Goal: Task Accomplishment & Management: Manage account settings

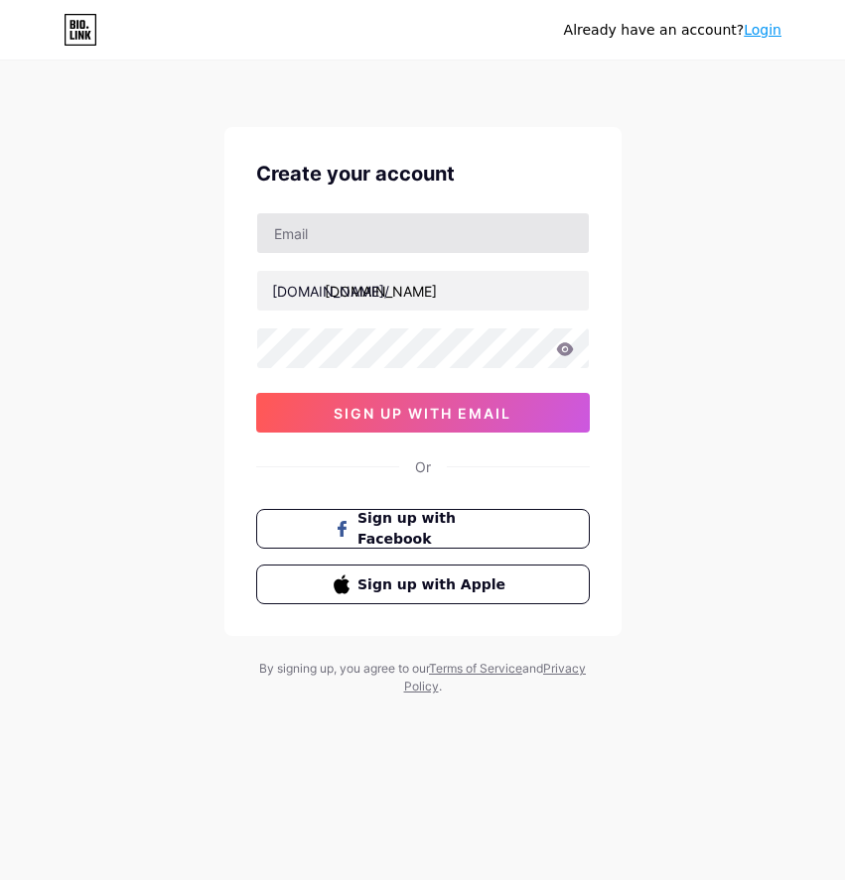
click at [425, 223] on input "text" at bounding box center [422, 233] width 331 height 40
type input "[EMAIL_ADDRESS][DOMAIN_NAME]"
click at [409, 224] on input "text" at bounding box center [422, 233] width 331 height 40
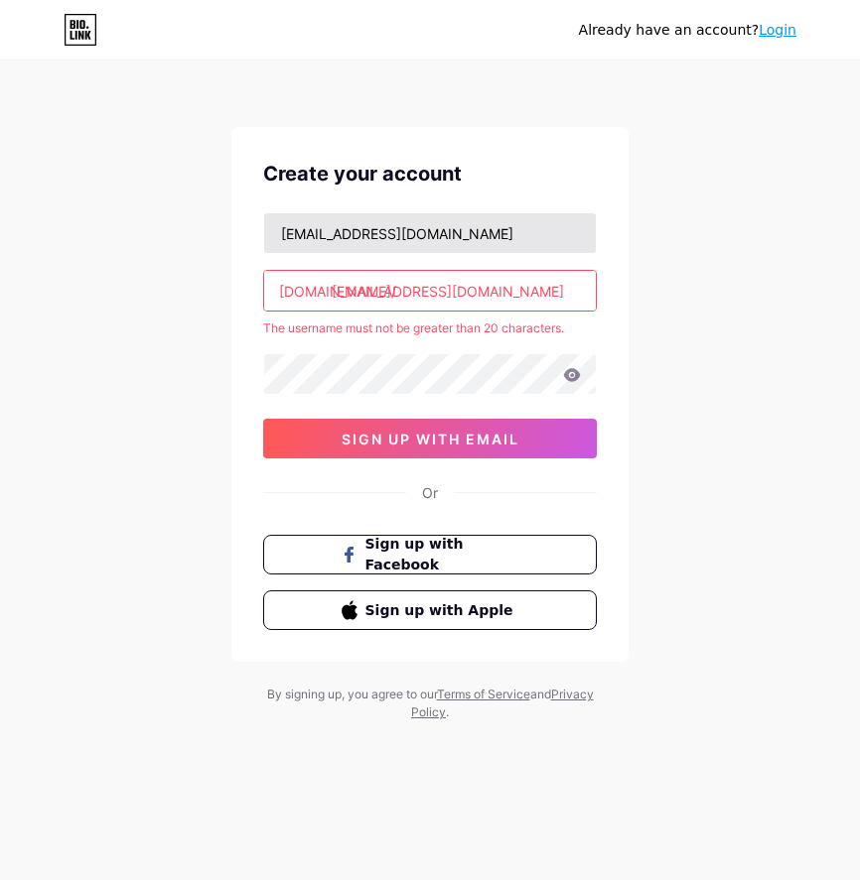
click at [446, 237] on input "[EMAIL_ADDRESS][DOMAIN_NAME]" at bounding box center [429, 233] width 331 height 40
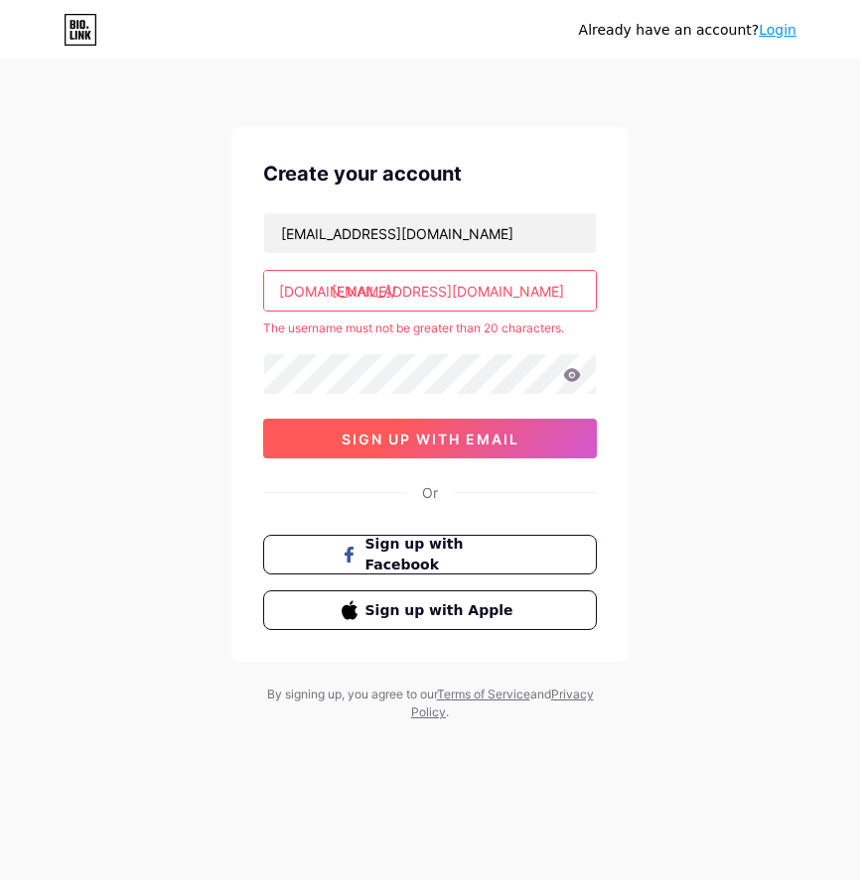
click at [417, 438] on span "sign up with email" at bounding box center [430, 439] width 178 height 17
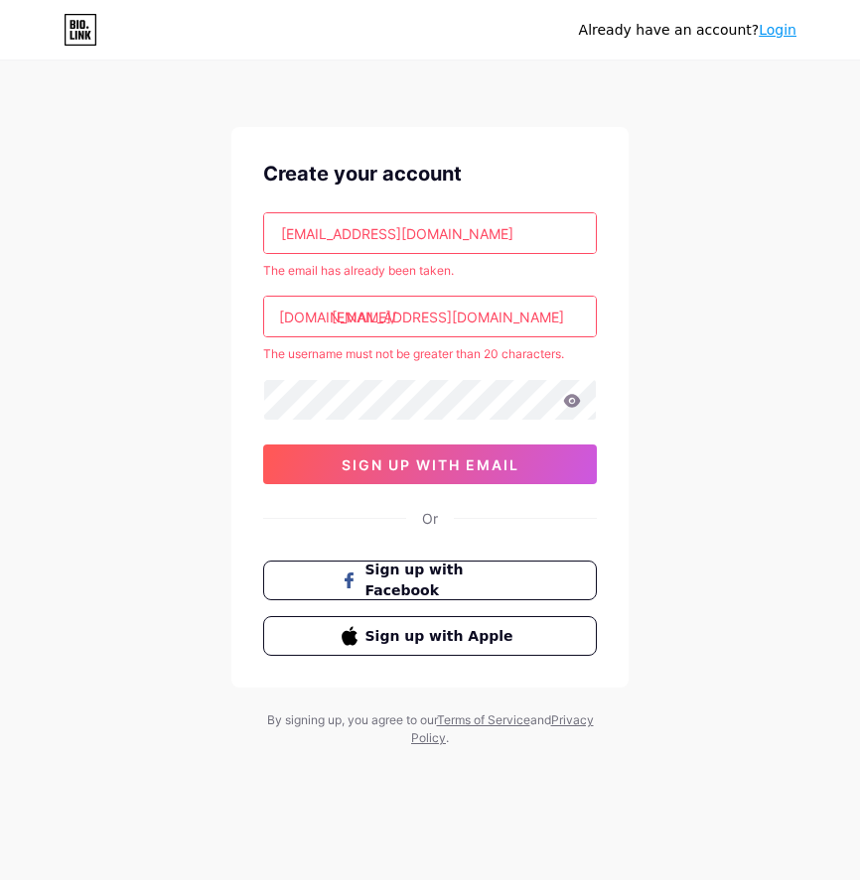
click at [473, 320] on input "[EMAIL_ADDRESS][DOMAIN_NAME]" at bounding box center [429, 317] width 331 height 40
click at [521, 226] on input "[EMAIL_ADDRESS][DOMAIN_NAME]" at bounding box center [429, 233] width 331 height 40
type input "[EMAIL_ADDRESS][DOMAIN_NAME]"
drag, startPoint x: 484, startPoint y: 277, endPoint x: 376, endPoint y: 290, distance: 109.0
click at [376, 290] on div "[EMAIL_ADDRESS][DOMAIN_NAME] The email has already been taken. [DOMAIN_NAME]/ […" at bounding box center [429, 348] width 333 height 272
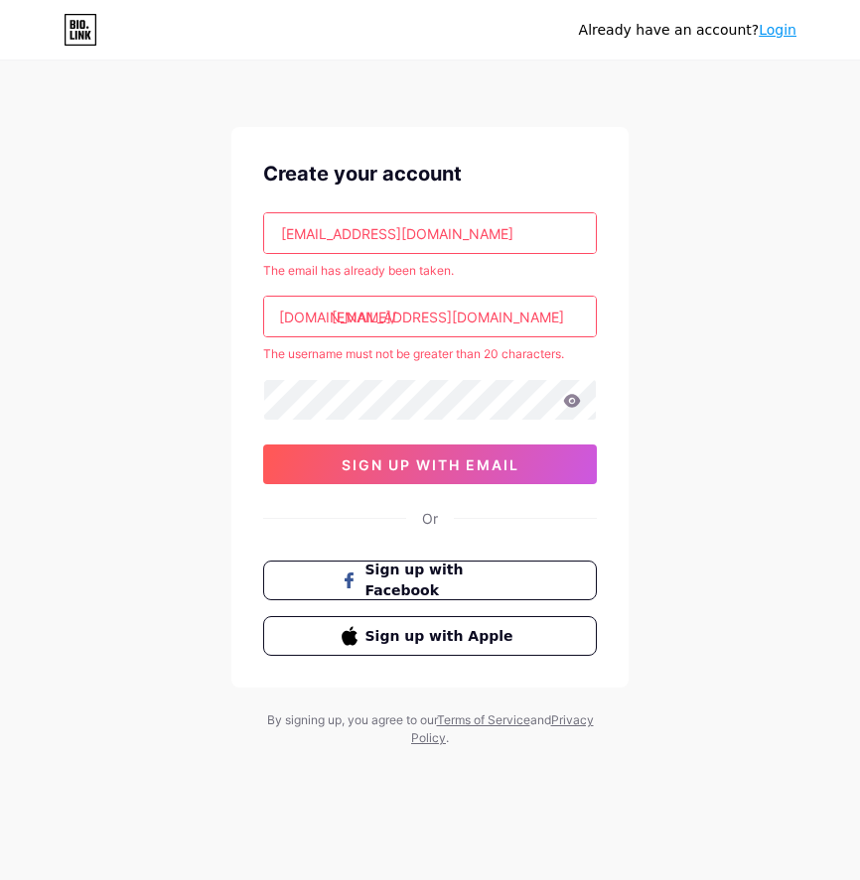
click at [361, 326] on input "[EMAIL_ADDRESS][DOMAIN_NAME]" at bounding box center [429, 317] width 331 height 40
drag, startPoint x: 332, startPoint y: 321, endPoint x: 488, endPoint y: 345, distance: 157.8
click at [488, 345] on div "[EMAIL_ADDRESS][DOMAIN_NAME] The email has already been taken. [DOMAIN_NAME]/ […" at bounding box center [429, 348] width 333 height 272
click at [536, 317] on input "ethanniebabe123edny.n" at bounding box center [429, 317] width 331 height 40
type input "ethanniebabe123edny.n"
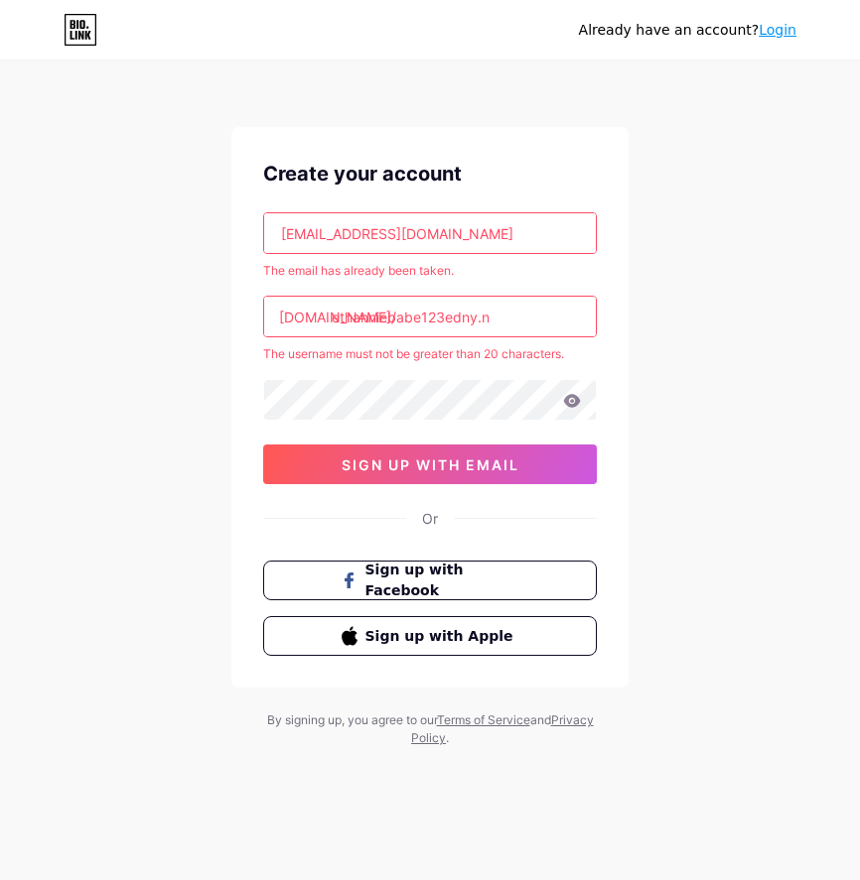
click at [781, 30] on link "Login" at bounding box center [777, 30] width 38 height 16
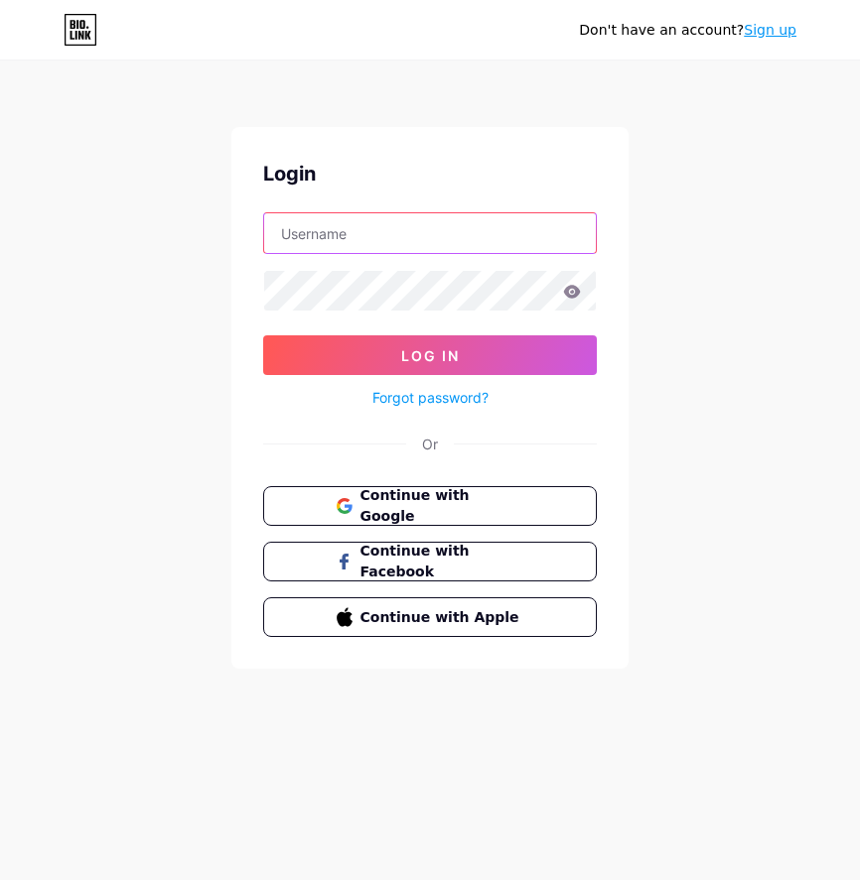
type input "[EMAIL_ADDRESS][DOMAIN_NAME]"
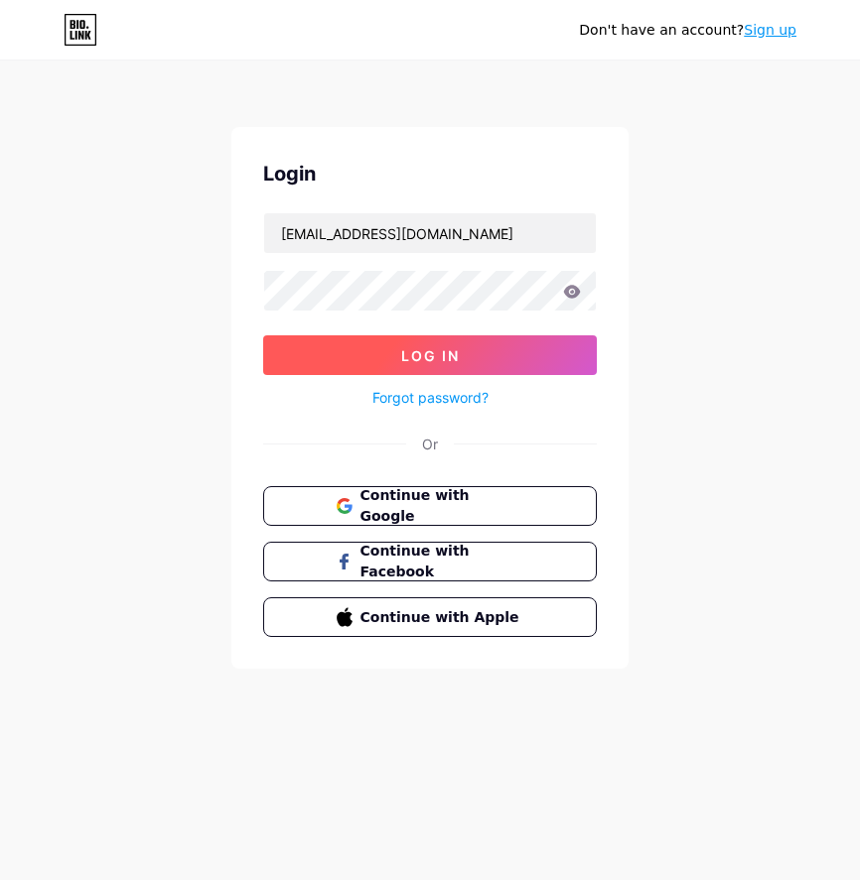
click at [435, 348] on span "Log In" at bounding box center [430, 355] width 59 height 17
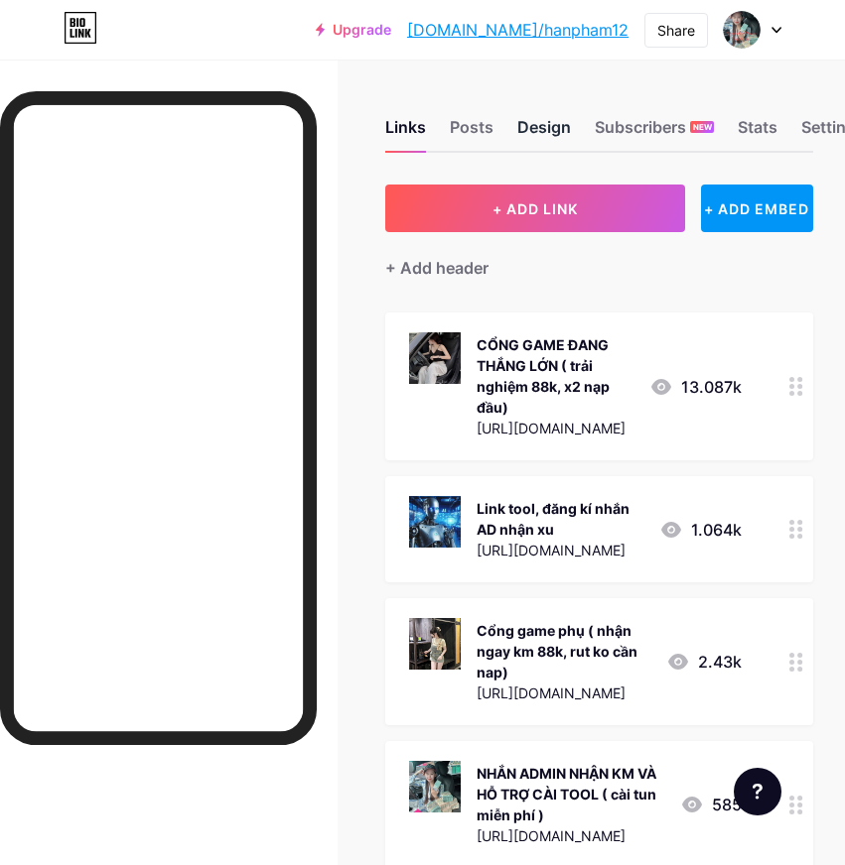
click at [543, 137] on div "Design" at bounding box center [544, 133] width 54 height 36
click at [468, 131] on div "Posts" at bounding box center [472, 133] width 44 height 36
click at [400, 136] on div "Links" at bounding box center [405, 133] width 41 height 36
click at [402, 136] on div "Links" at bounding box center [405, 133] width 41 height 36
click at [403, 134] on div "Links" at bounding box center [405, 133] width 41 height 36
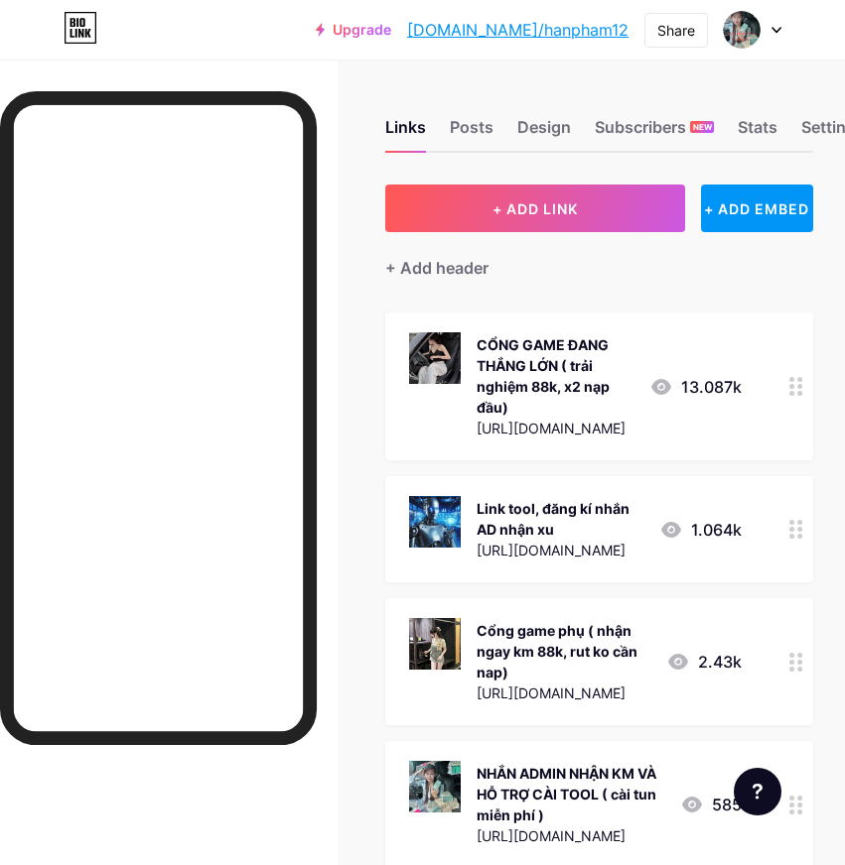
click at [597, 425] on div "[URL][DOMAIN_NAME]" at bounding box center [554, 428] width 157 height 21
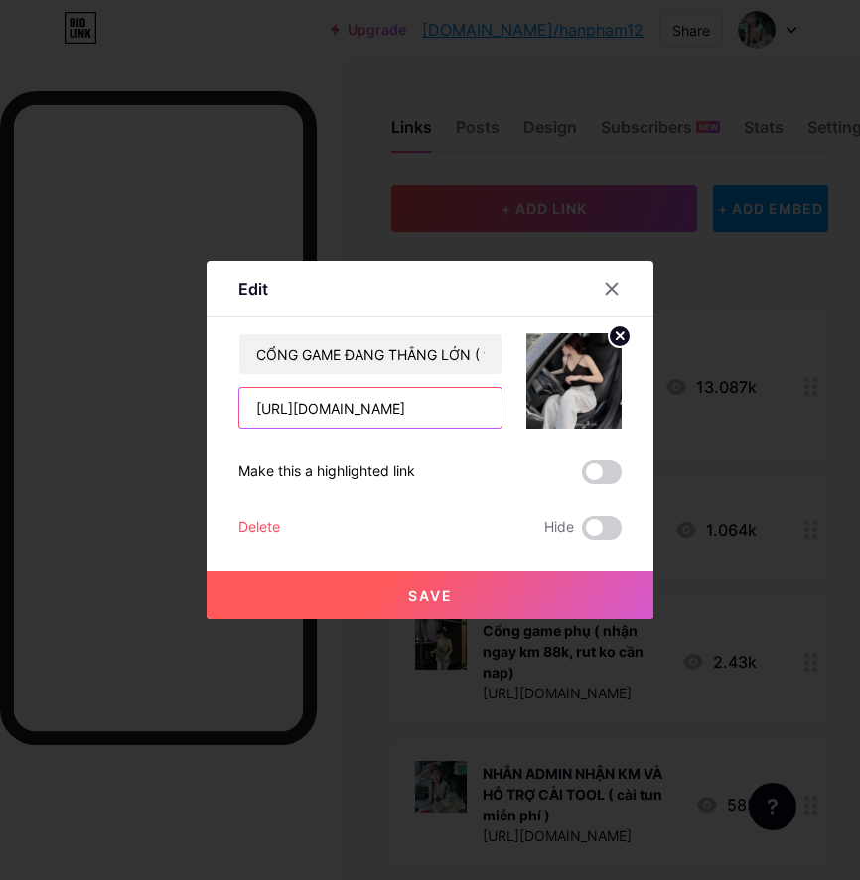
scroll to position [0, 20]
drag, startPoint x: 243, startPoint y: 409, endPoint x: 624, endPoint y: 422, distance: 381.3
click at [624, 422] on div "Edit Content YouTube Play YouTube video without leaving your page. ADD Vimeo Pl…" at bounding box center [429, 440] width 447 height 358
paste input "://[DOMAIN_NAME]/"
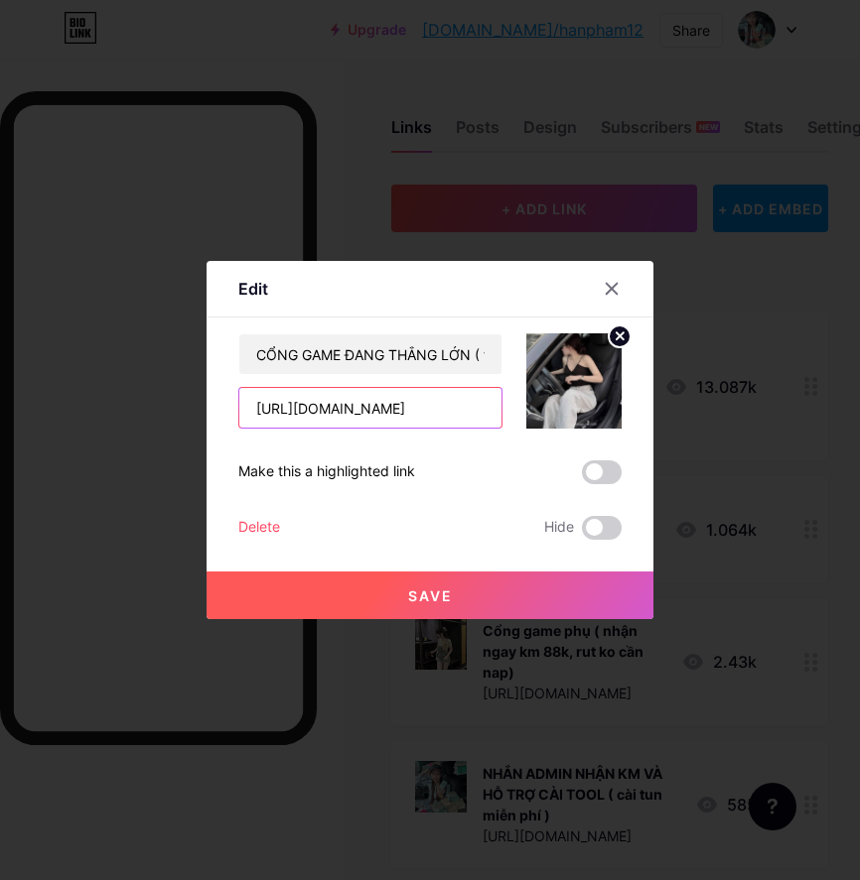
type input "[URL][DOMAIN_NAME]"
click at [389, 592] on button "Save" at bounding box center [429, 596] width 447 height 48
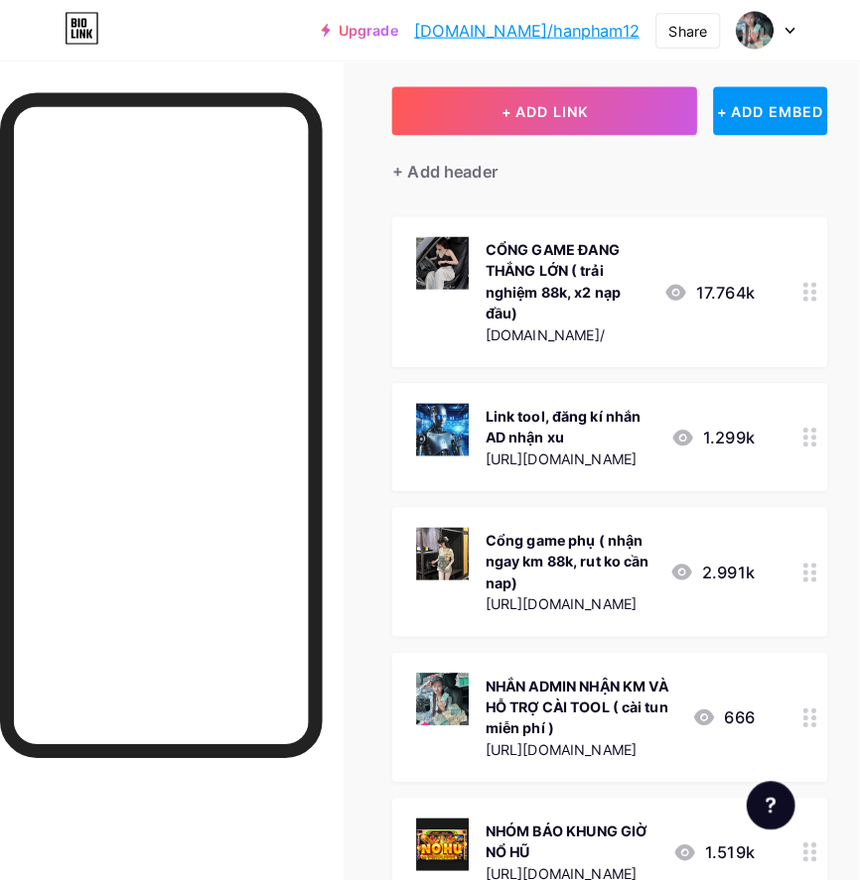
scroll to position [199, 0]
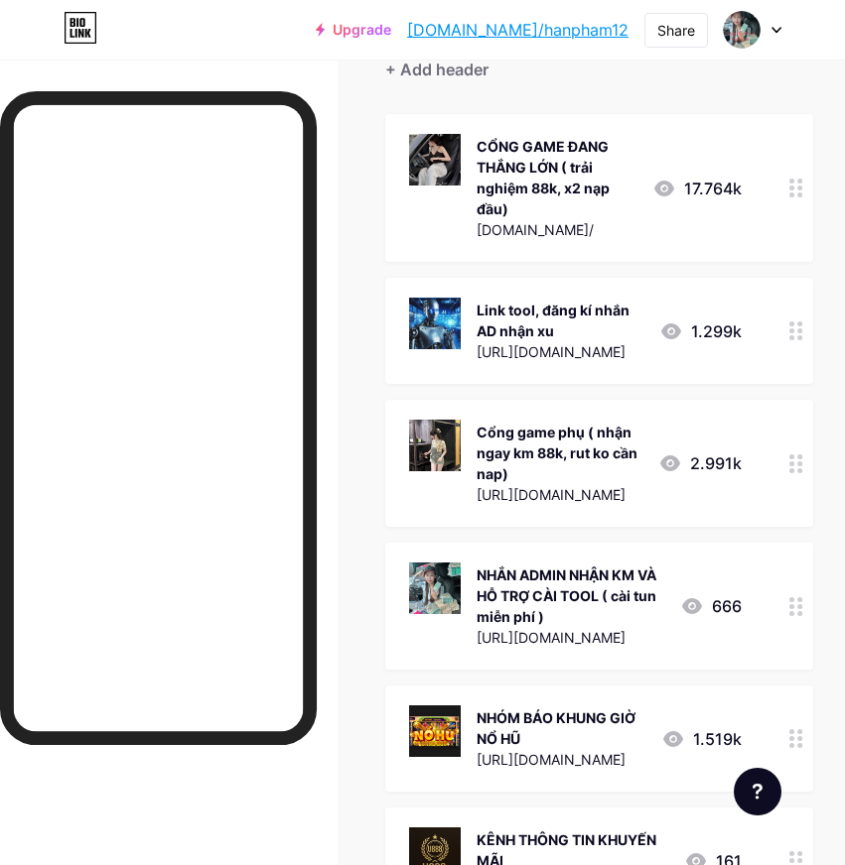
drag, startPoint x: 564, startPoint y: 467, endPoint x: 524, endPoint y: 464, distance: 39.9
click at [524, 484] on div "[URL][DOMAIN_NAME]" at bounding box center [559, 494] width 166 height 21
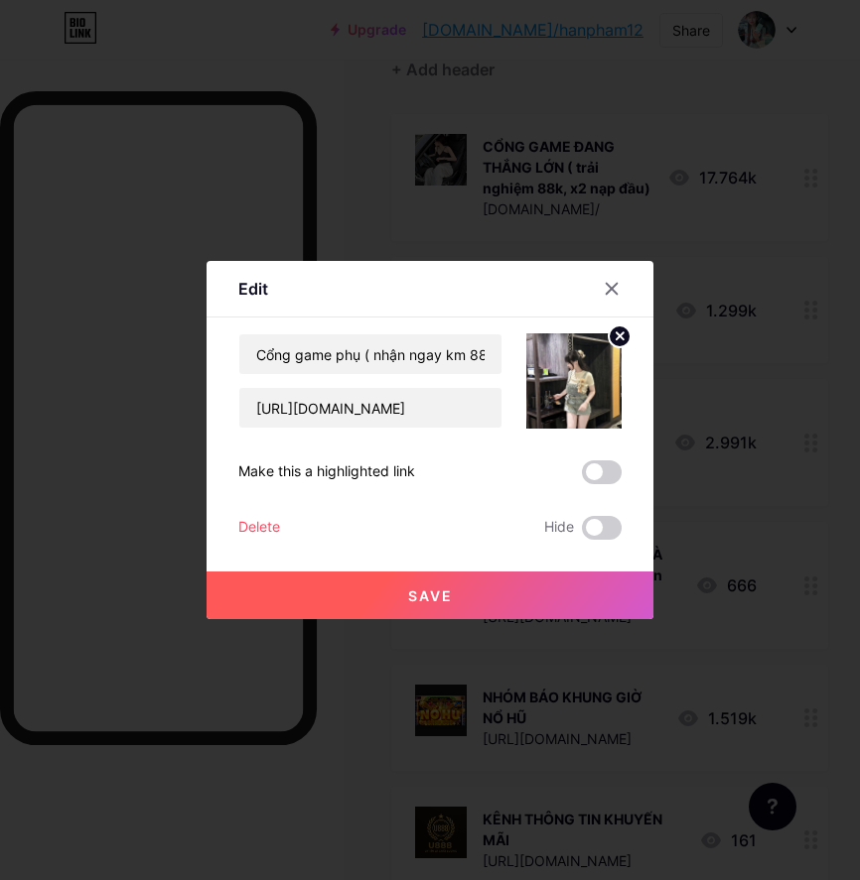
click at [524, 464] on div "Make this a highlighted link" at bounding box center [429, 473] width 383 height 24
drag, startPoint x: 249, startPoint y: 401, endPoint x: 665, endPoint y: 446, distance: 418.3
click at [665, 445] on div "Edit Content YouTube Play YouTube video without leaving your page. ADD Vimeo Pl…" at bounding box center [430, 440] width 860 height 880
paste input "://[DOMAIN_NAME]/"
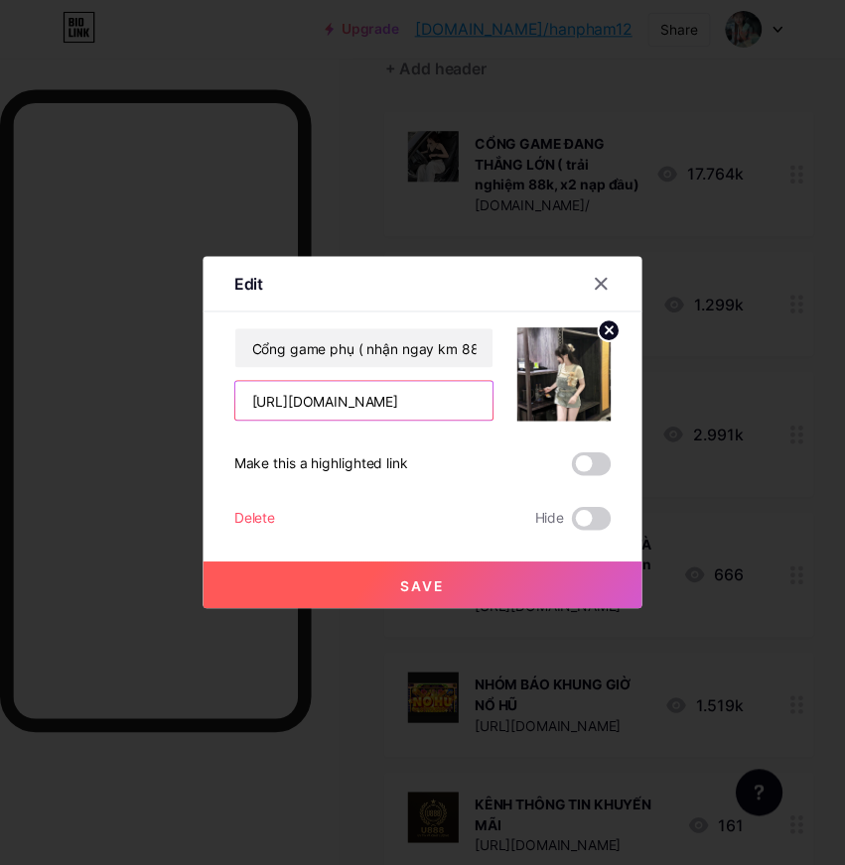
scroll to position [0, 0]
type input "[URL][DOMAIN_NAME]"
click at [411, 588] on span "Save" at bounding box center [430, 596] width 45 height 17
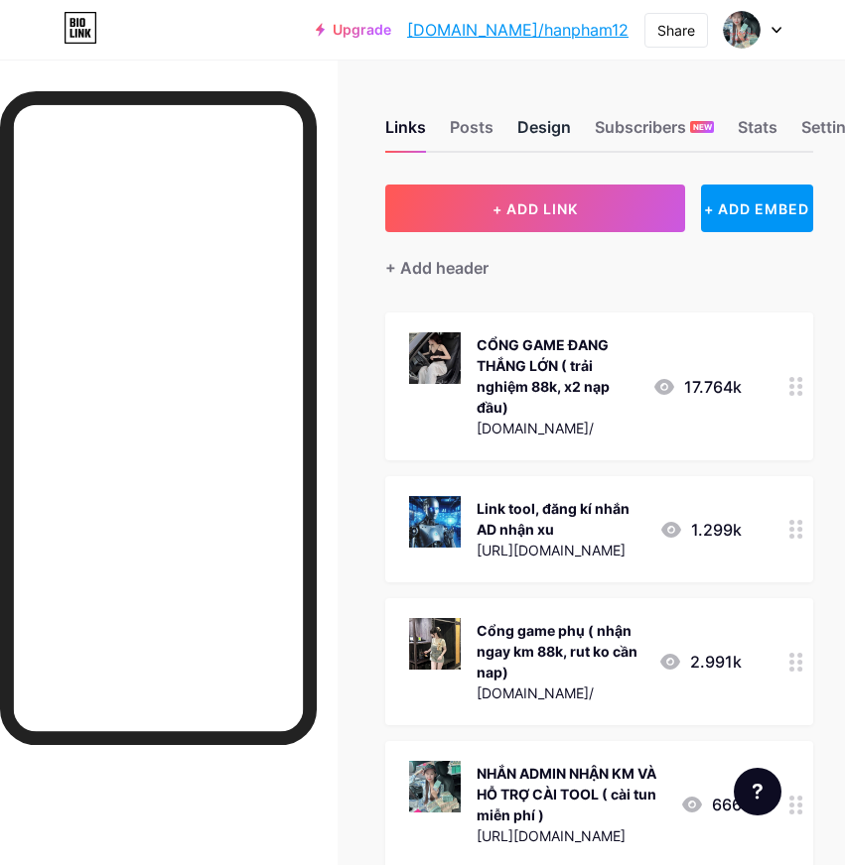
click at [533, 142] on div "Design" at bounding box center [544, 133] width 54 height 36
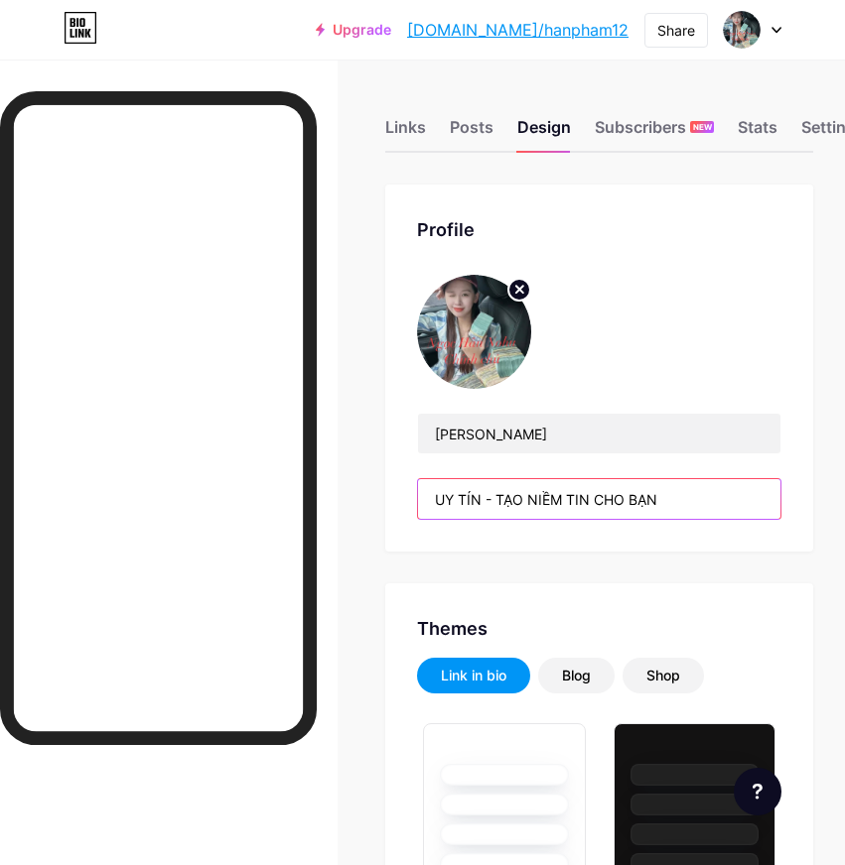
click at [446, 495] on input "UY TÍN - TẠO NIỀM TIN CHO BẠN" at bounding box center [599, 499] width 362 height 40
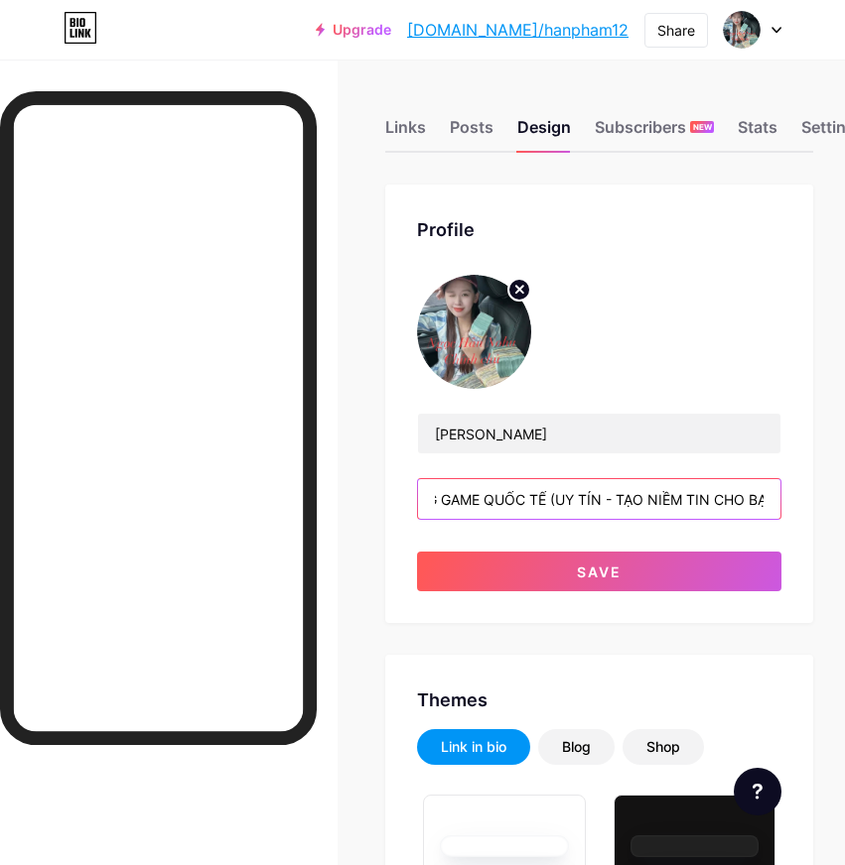
scroll to position [0, 45]
drag, startPoint x: 602, startPoint y: 498, endPoint x: 783, endPoint y: 498, distance: 180.6
click at [798, 501] on div "Profile [PERSON_NAME] GAME QUỐC TẾ (UY TÍN - TẠO NIỀM TIN CHO BẠN Save" at bounding box center [599, 404] width 428 height 439
click at [780, 496] on input "CỔNG GAME QUỐC TẾ (UY TÍN - TẠO NIỀM TIN CHO BẠN" at bounding box center [599, 499] width 362 height 40
click at [780, 495] on input "CỔNG GAME QUỐC TẾ (UY TÍN - TẠO NIỀM TIN CHO BẠN" at bounding box center [599, 499] width 362 height 40
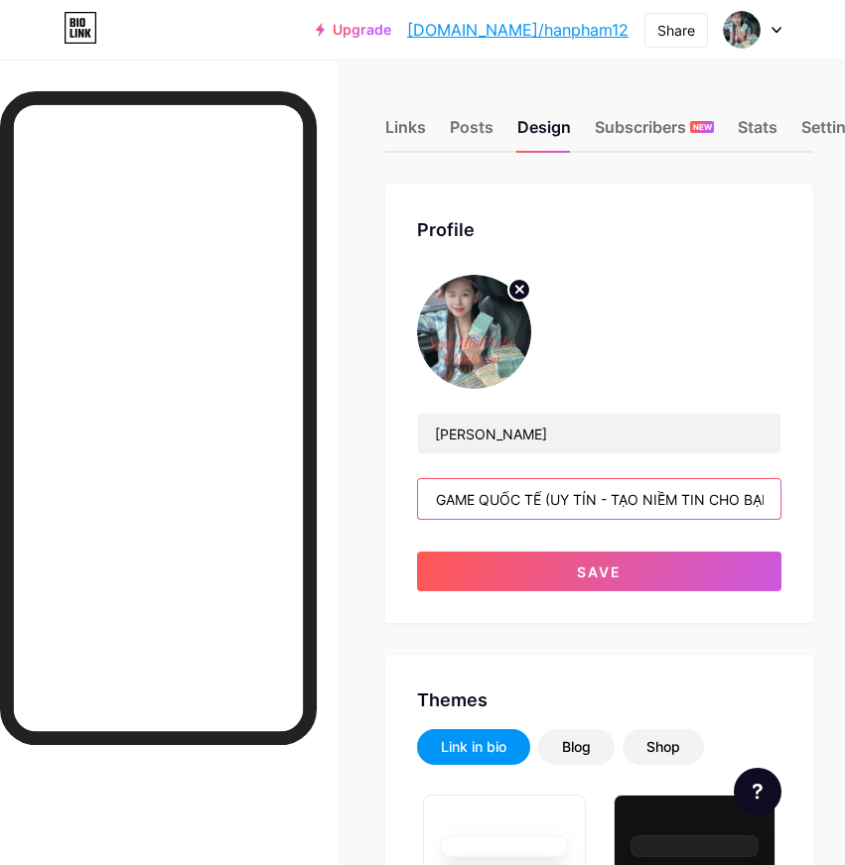
click at [780, 495] on input "CỔNG GAME QUỐC TẾ (UY TÍN - TẠO NIỀM TIN CHO BẠN" at bounding box center [599, 499] width 362 height 40
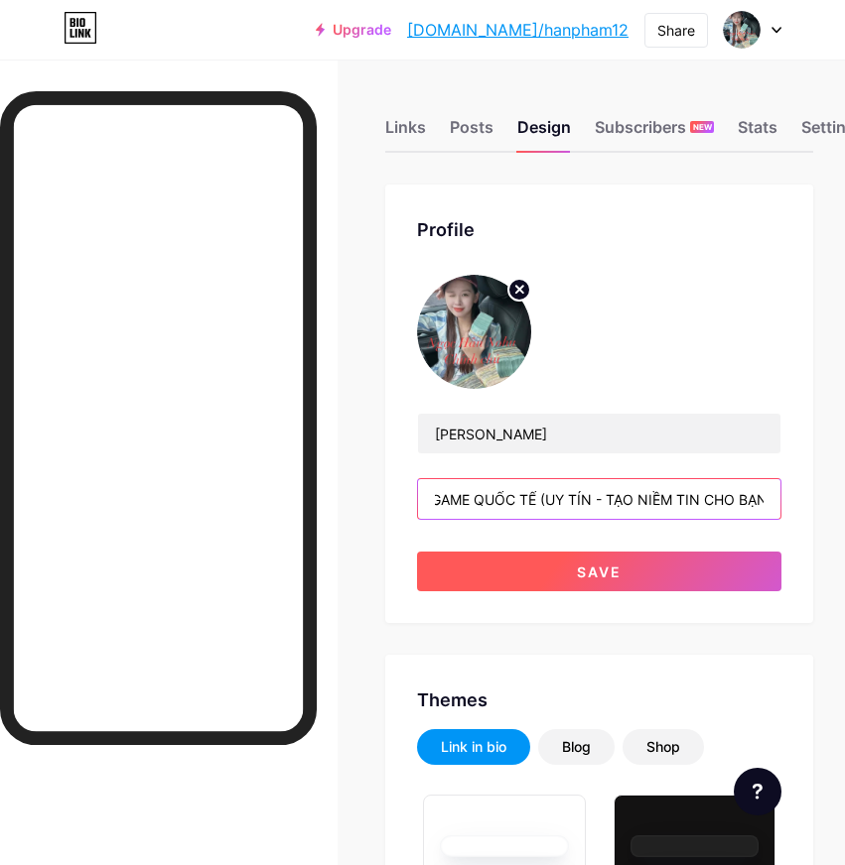
type input "CỔNG GAME QUỐC TẾ (UY TÍN - TẠO NIỀM TIN CHO BẠN)"
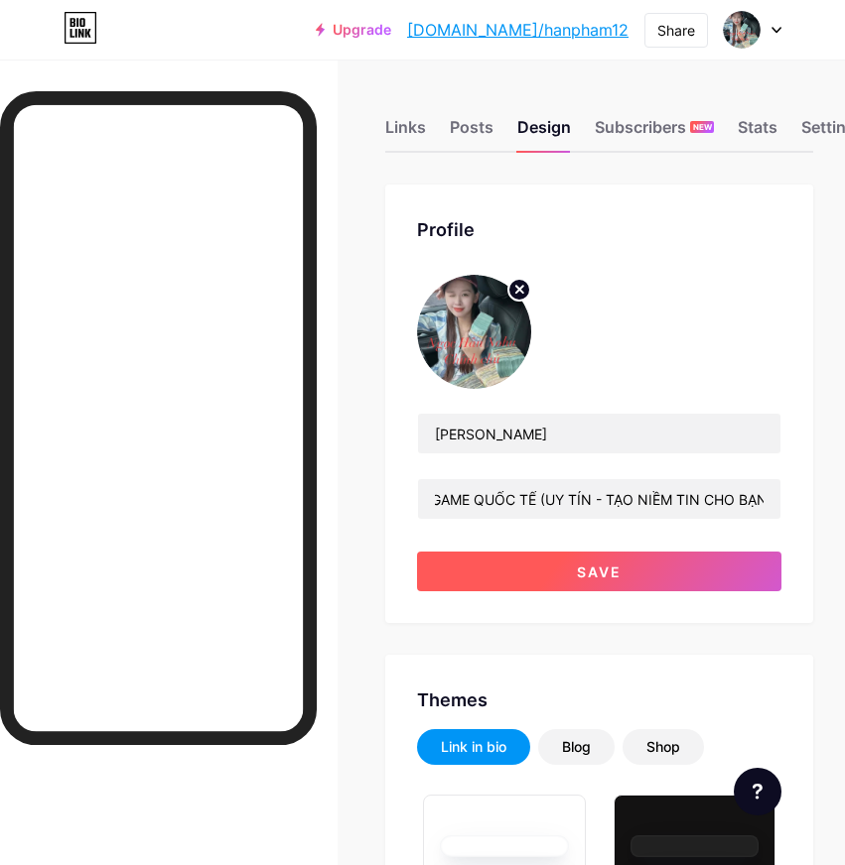
scroll to position [0, 0]
click at [756, 572] on button "Save" at bounding box center [599, 572] width 364 height 40
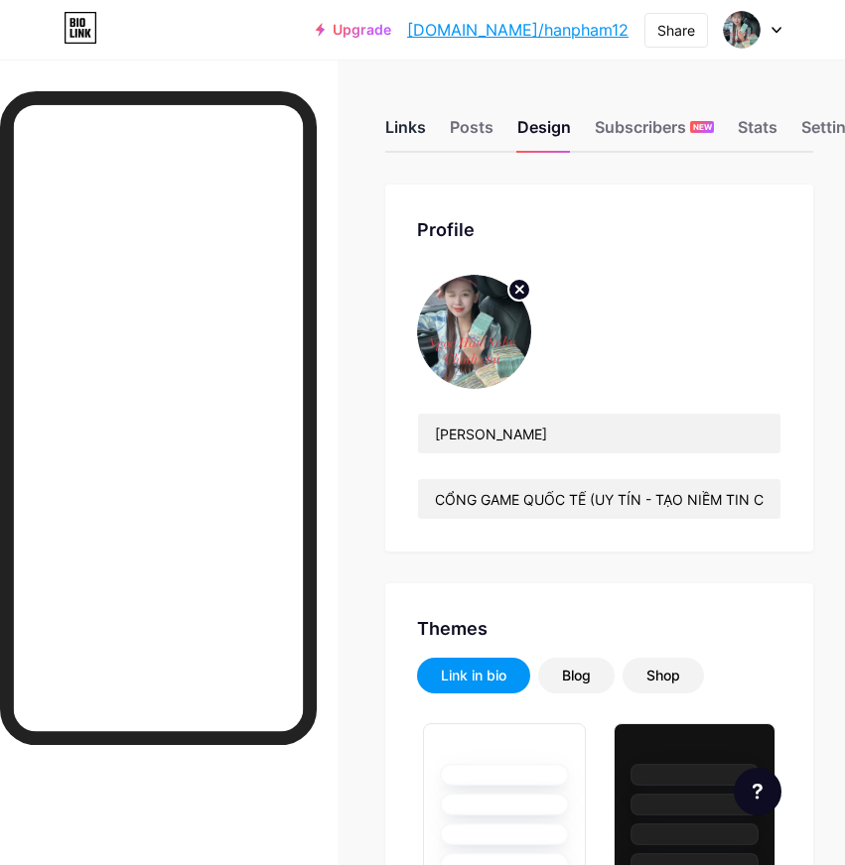
click at [426, 128] on div "Links" at bounding box center [405, 133] width 41 height 36
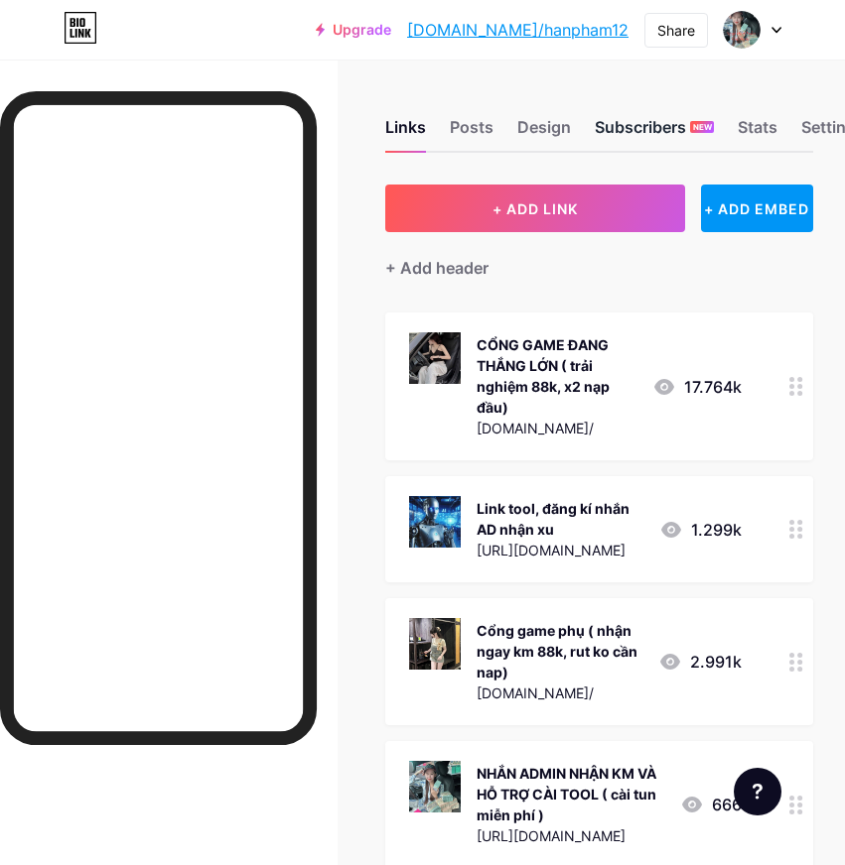
click at [627, 124] on div "Subscribers NEW" at bounding box center [654, 133] width 119 height 36
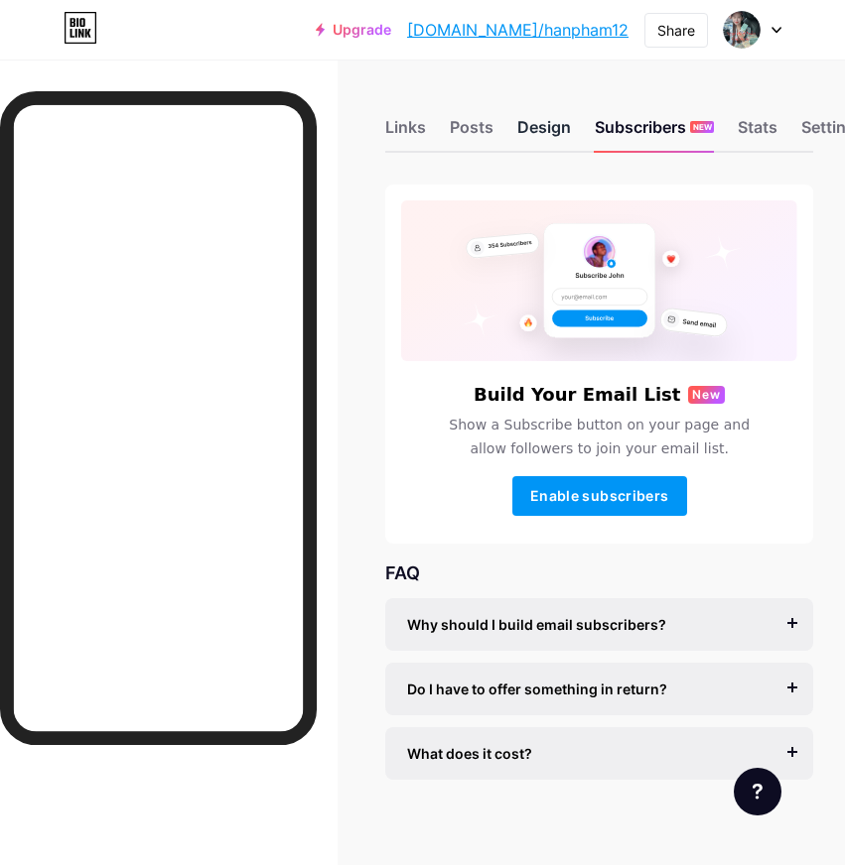
click at [556, 127] on div "Design" at bounding box center [544, 133] width 54 height 36
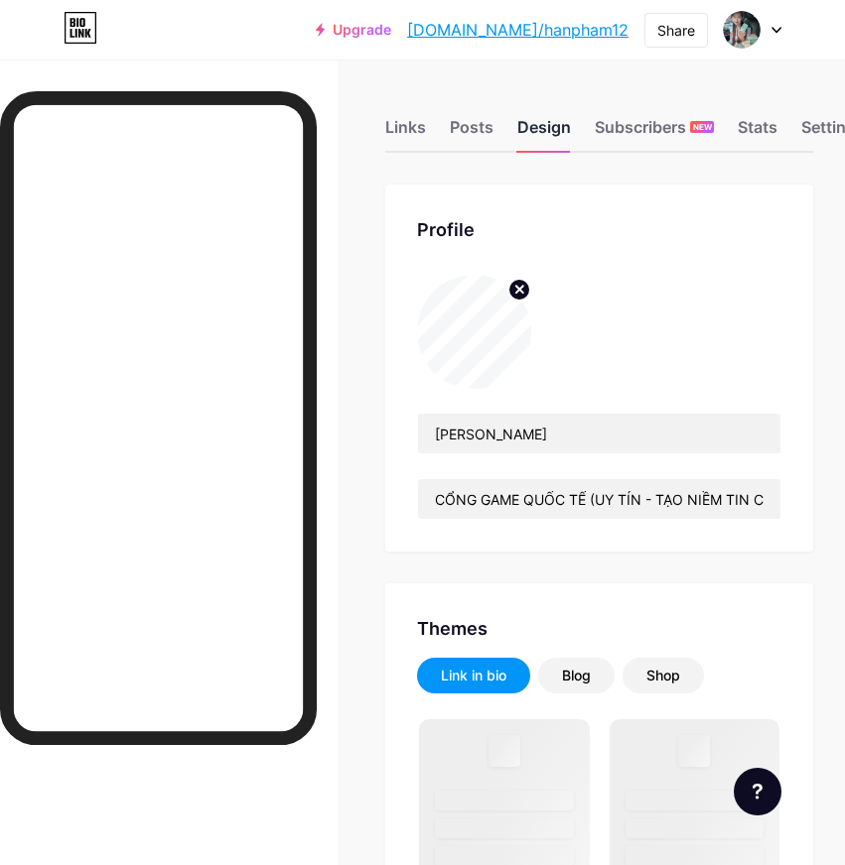
click at [556, 127] on div "Design" at bounding box center [544, 133] width 54 height 36
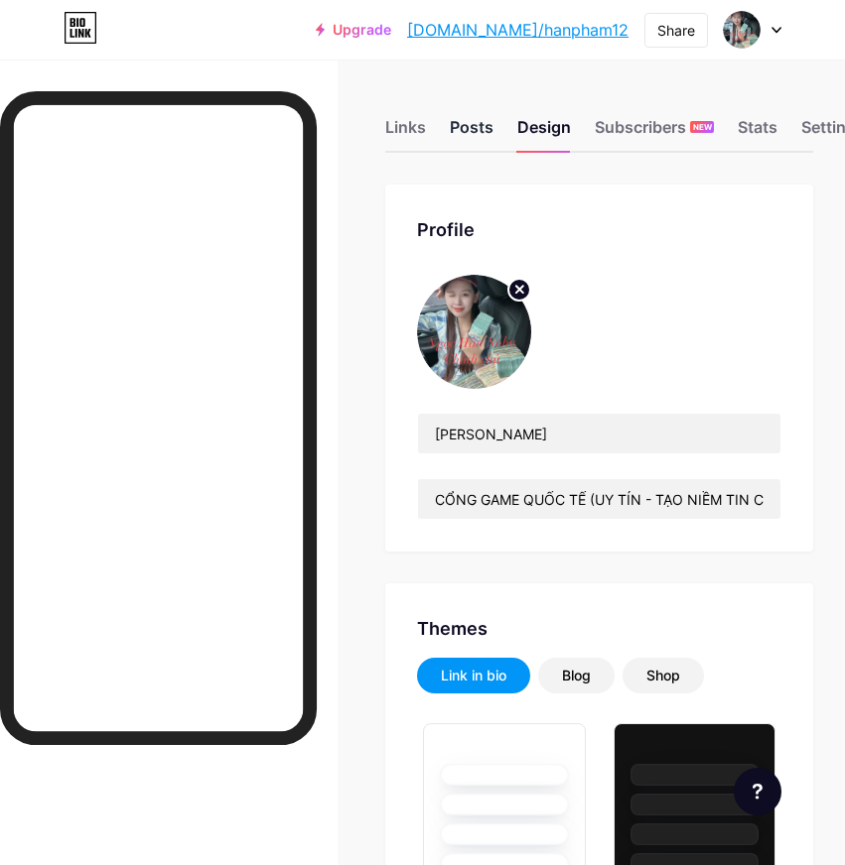
click at [463, 124] on div "Posts" at bounding box center [472, 133] width 44 height 36
